Goal: Find specific fact: Find specific fact

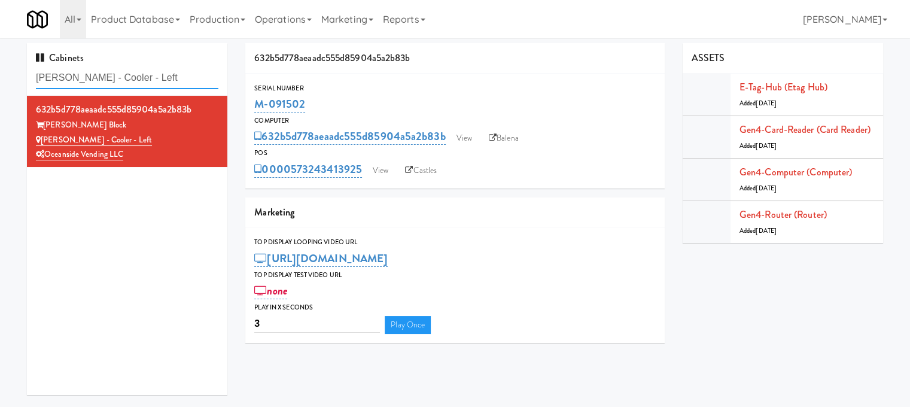
drag, startPoint x: 0, startPoint y: 0, endPoint x: 151, endPoint y: 80, distance: 171.0
click at [153, 80] on input "[PERSON_NAME] - Cooler - Left" at bounding box center [127, 78] width 182 height 22
click at [151, 80] on input "[PERSON_NAME] - Cooler - Left" at bounding box center [127, 78] width 182 height 22
click at [152, 80] on input "[PERSON_NAME] - Cooler - Left" at bounding box center [127, 78] width 182 height 22
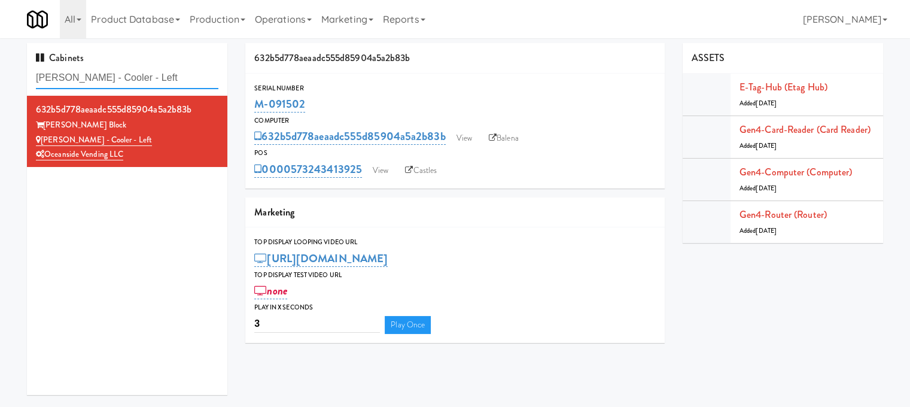
click at [152, 80] on input "[PERSON_NAME] - Cooler - Left" at bounding box center [127, 78] width 182 height 22
paste input "Righ"
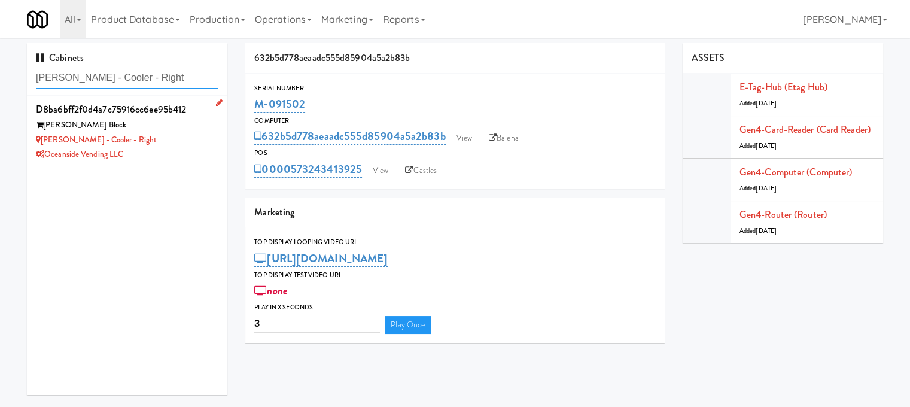
type input "[PERSON_NAME] - Cooler - Right"
click at [164, 147] on div "d8ba6bff2f0d4a7c75916cc6ee95b412 [PERSON_NAME] Block [PERSON_NAME] - Cooler - R…" at bounding box center [127, 131] width 182 height 62
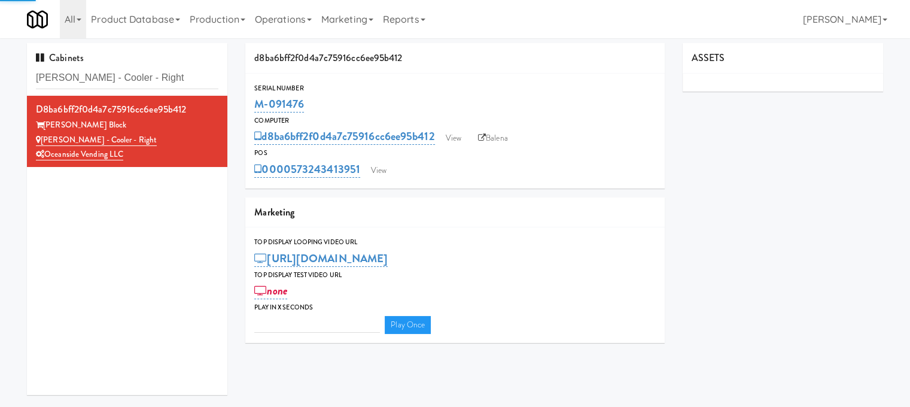
type input "3"
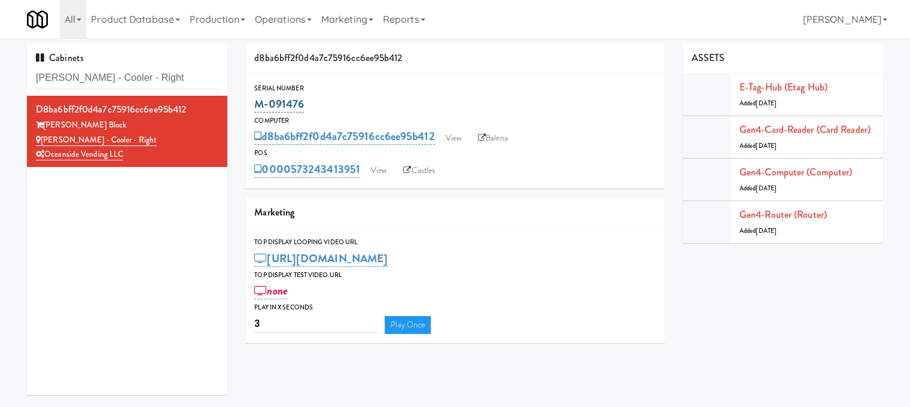
drag, startPoint x: 304, startPoint y: 99, endPoint x: 254, endPoint y: 108, distance: 51.0
click at [254, 107] on div "Serial Number M-091476" at bounding box center [454, 99] width 419 height 32
copy link "M-091476"
